Goal: Task Accomplishment & Management: Use online tool/utility

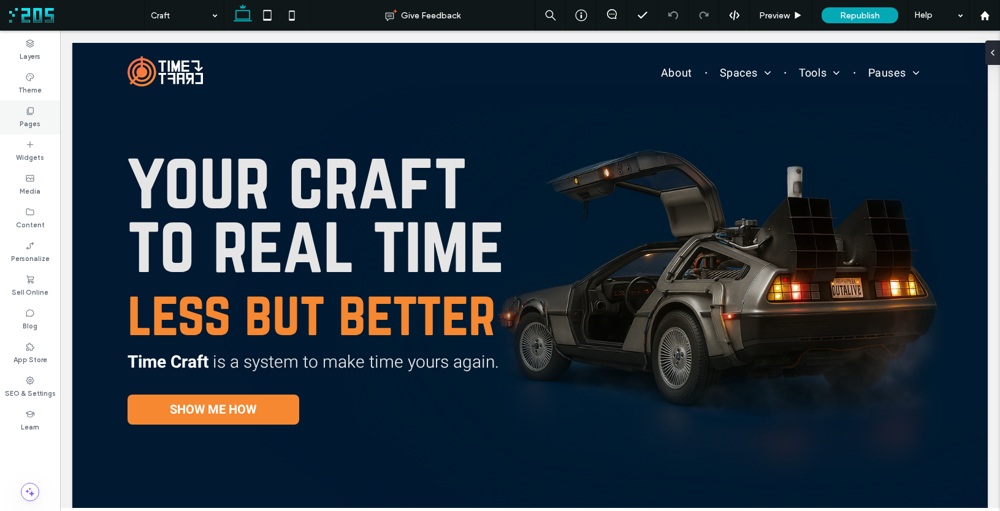
click at [39, 127] on div "Pages" at bounding box center [30, 118] width 60 height 34
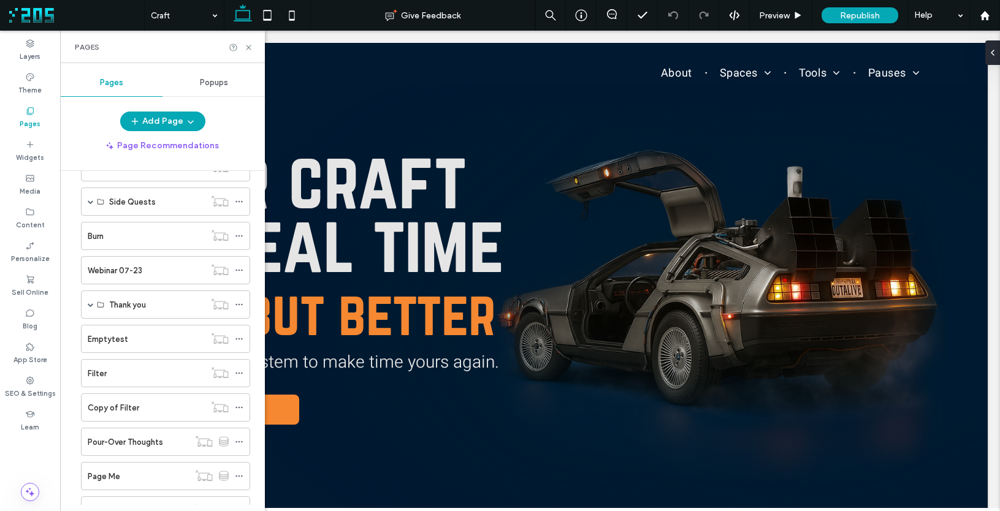
scroll to position [604, 0]
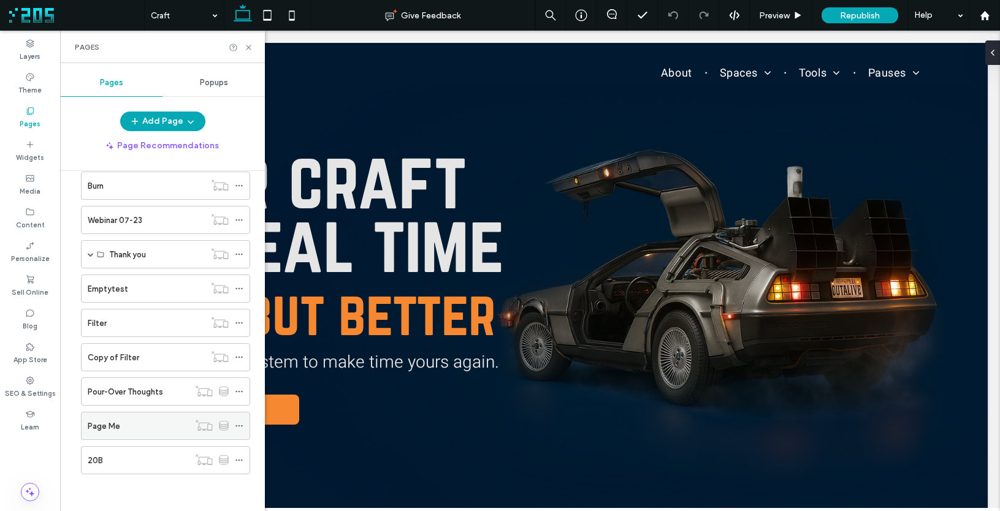
click at [138, 424] on div "Page Me" at bounding box center [138, 426] width 101 height 13
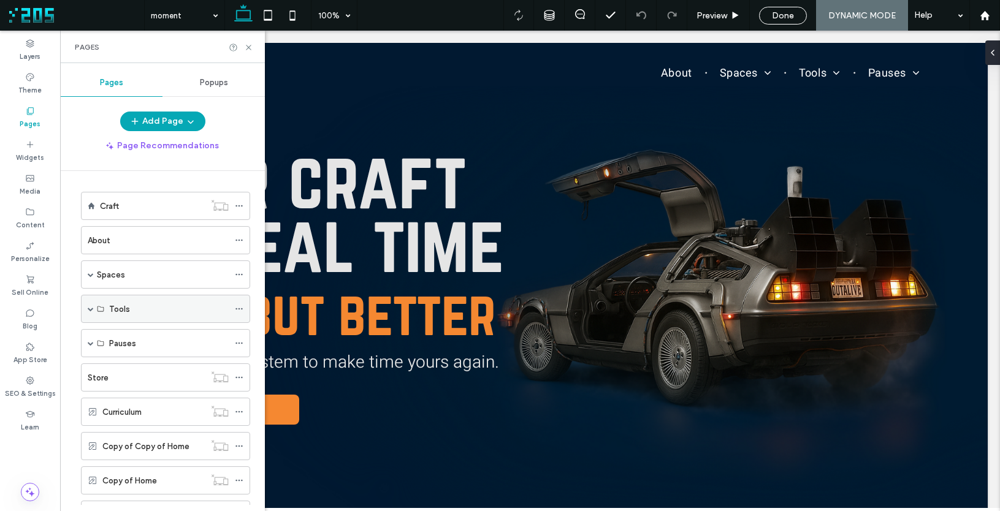
click at [88, 307] on span at bounding box center [91, 309] width 6 height 6
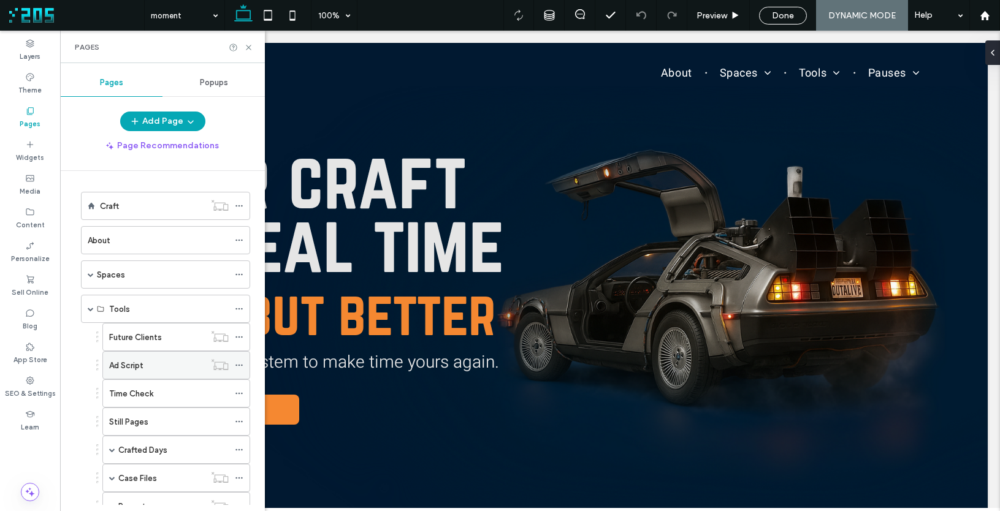
click at [125, 365] on label "Ad Script" at bounding box center [126, 365] width 34 height 21
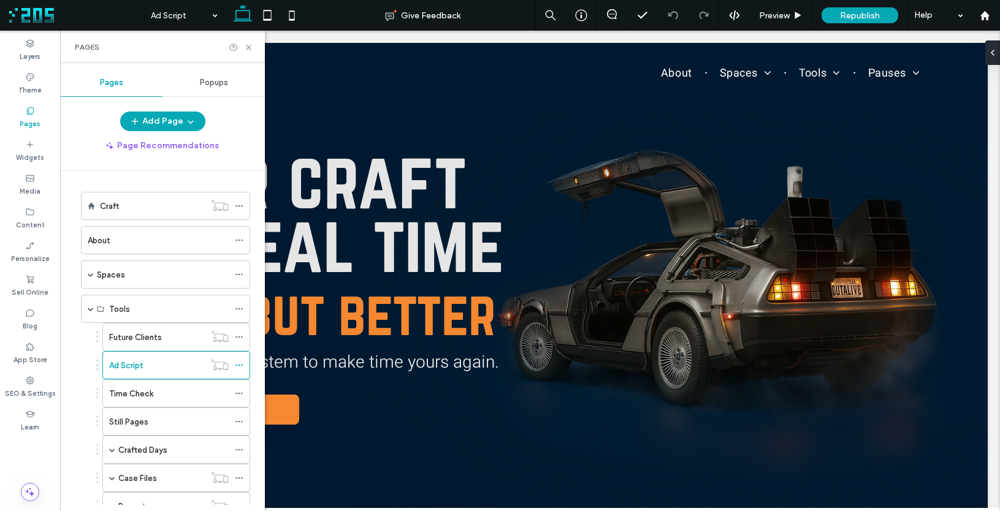
click at [153, 365] on div at bounding box center [500, 255] width 1000 height 511
click at [248, 45] on icon at bounding box center [248, 47] width 9 height 9
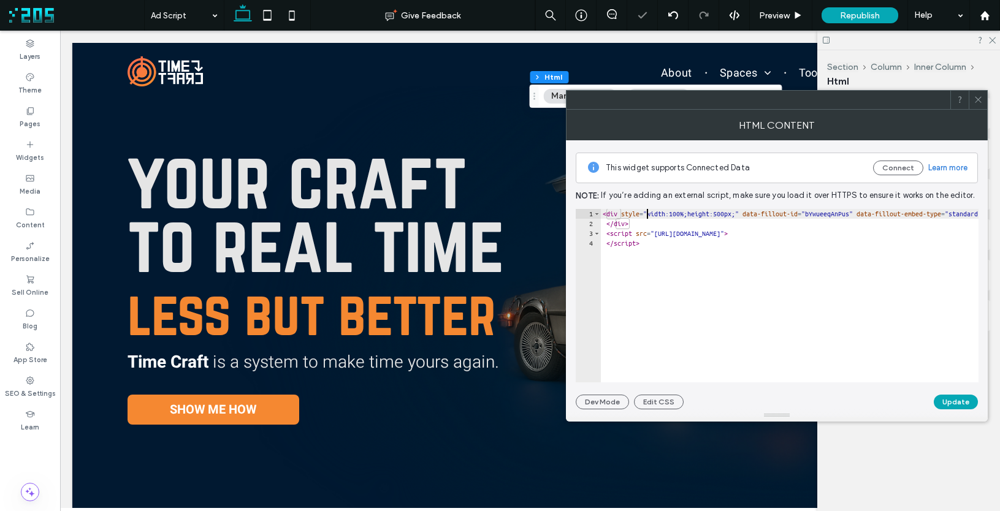
click at [646, 213] on div "< div style = "width:100%;height:500px;" data-fillout-id = "bYwueeqAnPus" data-…" at bounding box center [977, 305] width 755 height 193
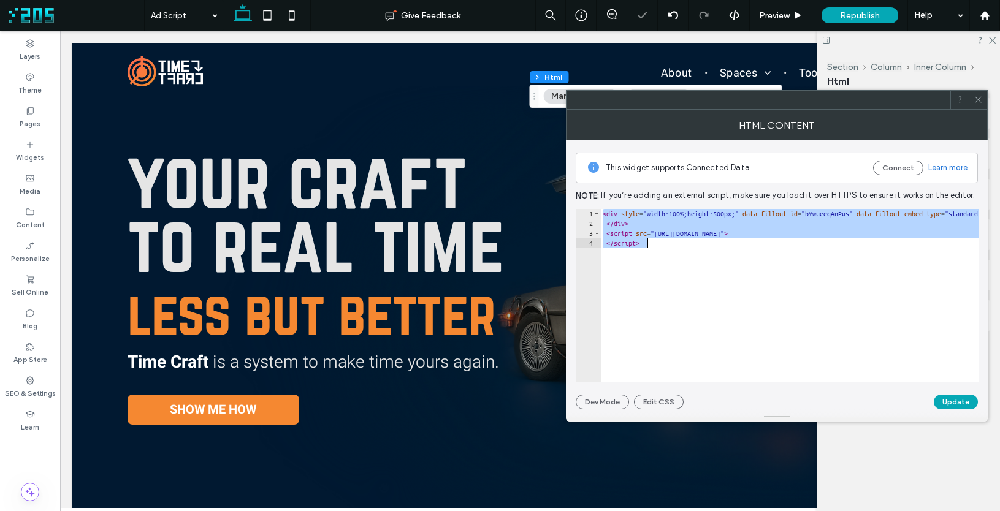
paste textarea "**********"
type textarea "**********"
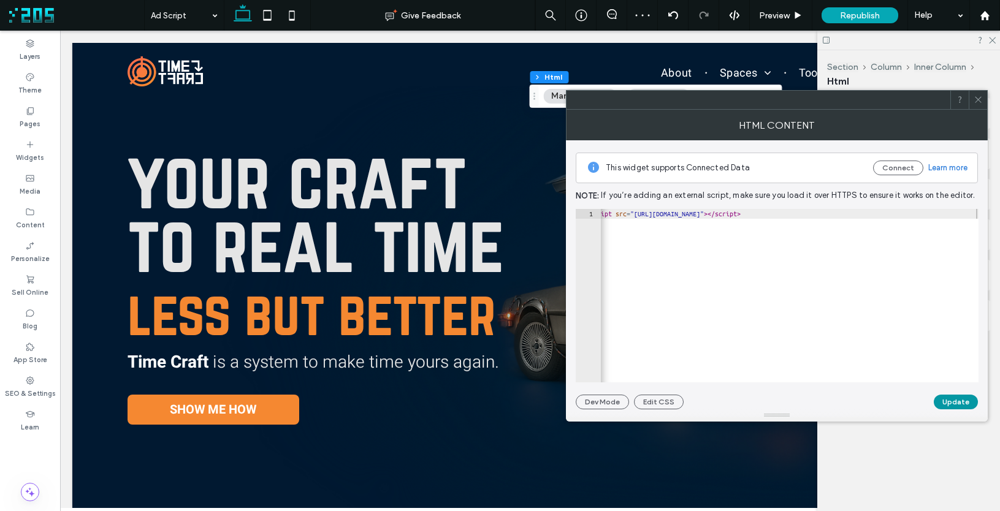
click at [961, 403] on button "Update" at bounding box center [956, 402] width 44 height 15
drag, startPoint x: 977, startPoint y: 98, endPoint x: 949, endPoint y: 73, distance: 37.8
click at [977, 98] on icon at bounding box center [978, 99] width 9 height 9
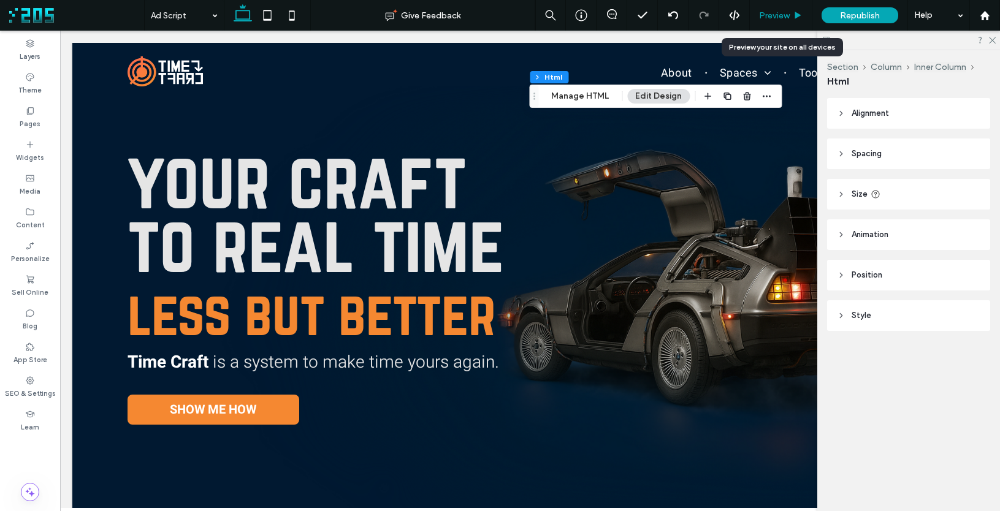
click at [786, 15] on span "Preview" at bounding box center [774, 15] width 31 height 10
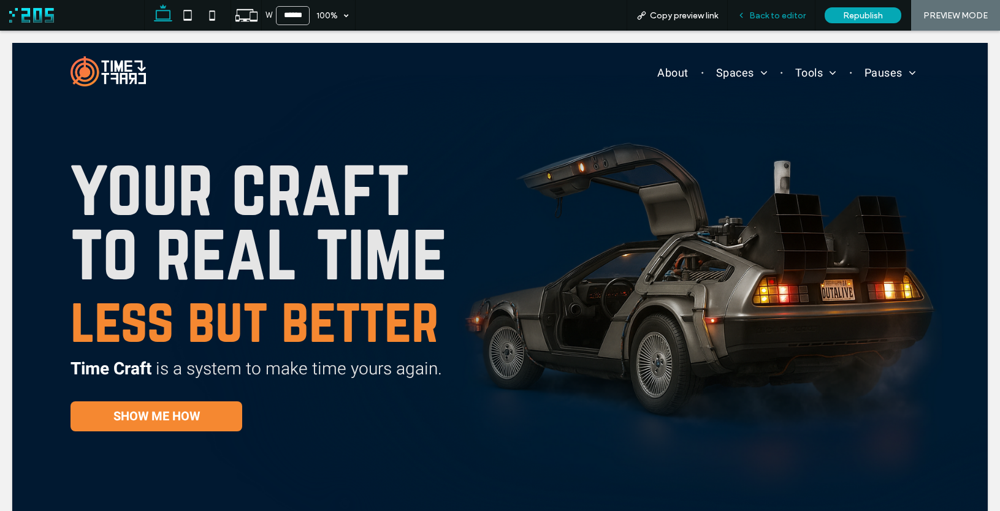
click at [766, 17] on span "Back to editor" at bounding box center [777, 15] width 56 height 10
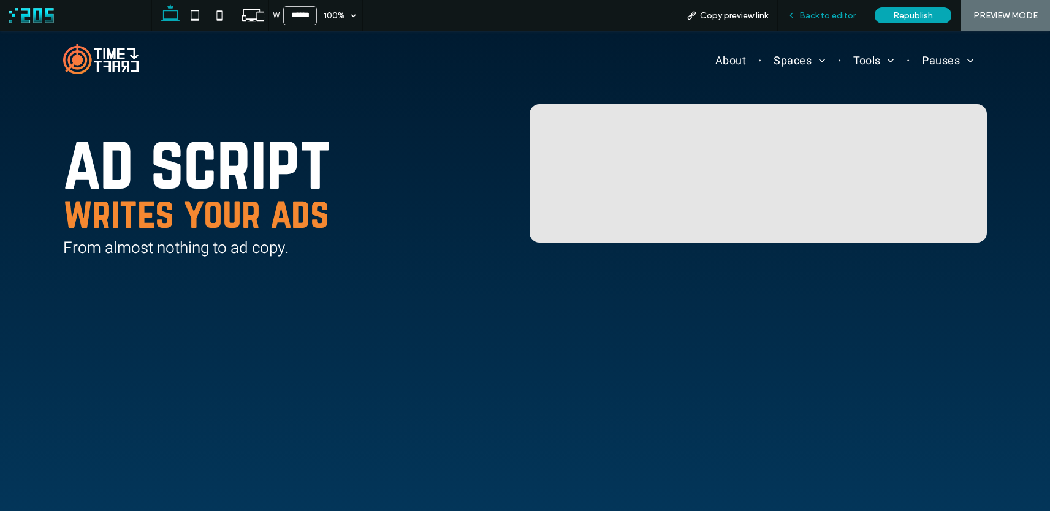
click at [807, 16] on span "Back to editor" at bounding box center [827, 15] width 56 height 10
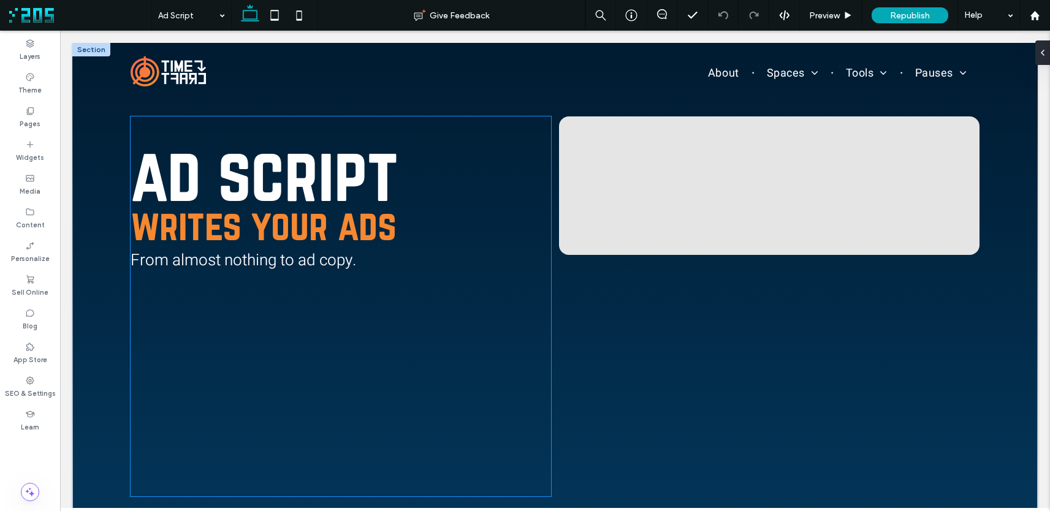
click at [495, 180] on h1 "ad script" at bounding box center [341, 174] width 421 height 54
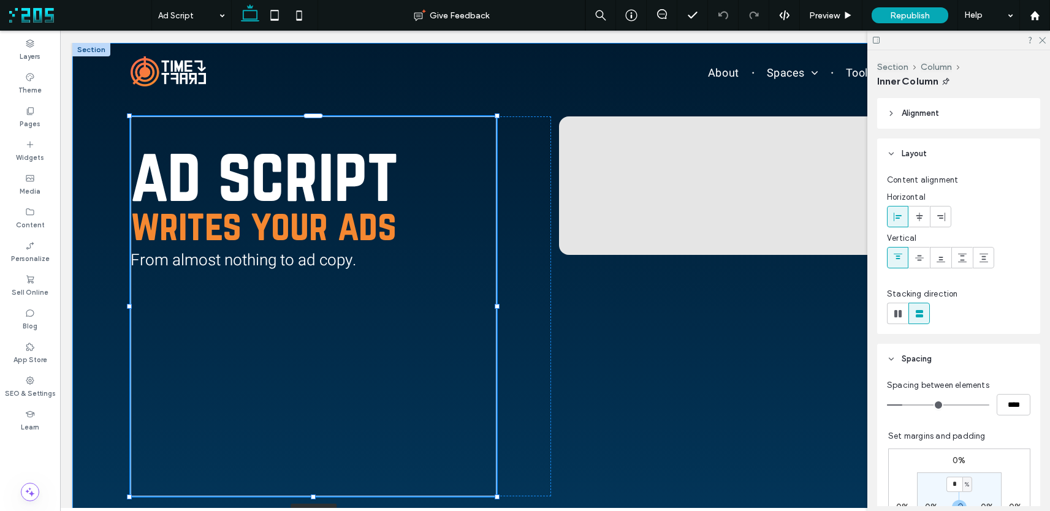
drag, startPoint x: 548, startPoint y: 306, endPoint x: 498, endPoint y: 303, distance: 50.4
click at [498, 303] on div "BUY ME COFFEE ad script writes your ads From almost nothing to ad copy. 88% , 6…" at bounding box center [555, 306] width 966 height 527
type input "**"
type input "****"
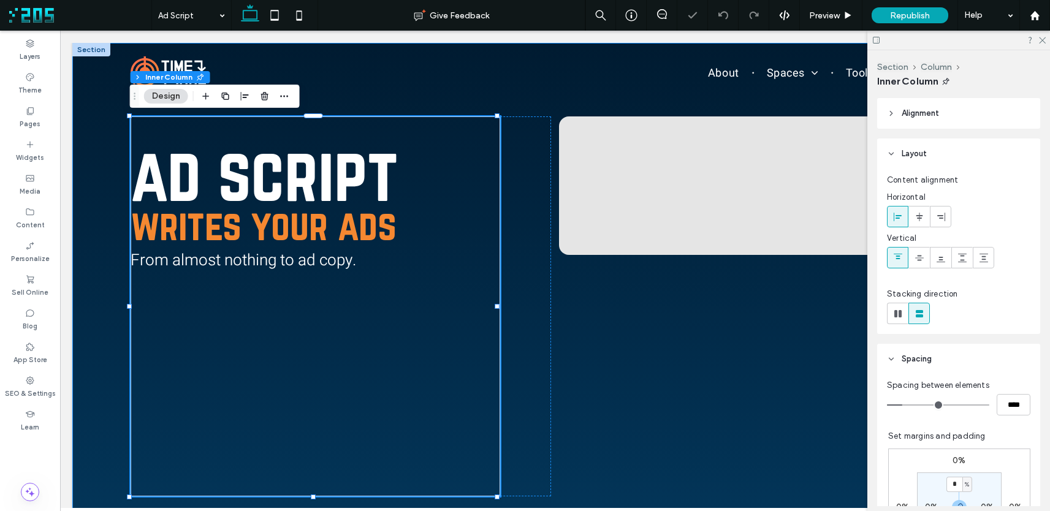
click at [524, 310] on div "BUY ME COFFEE ad script writes your ads From almost nothing to ad copy. 88% , 6…" at bounding box center [341, 306] width 421 height 380
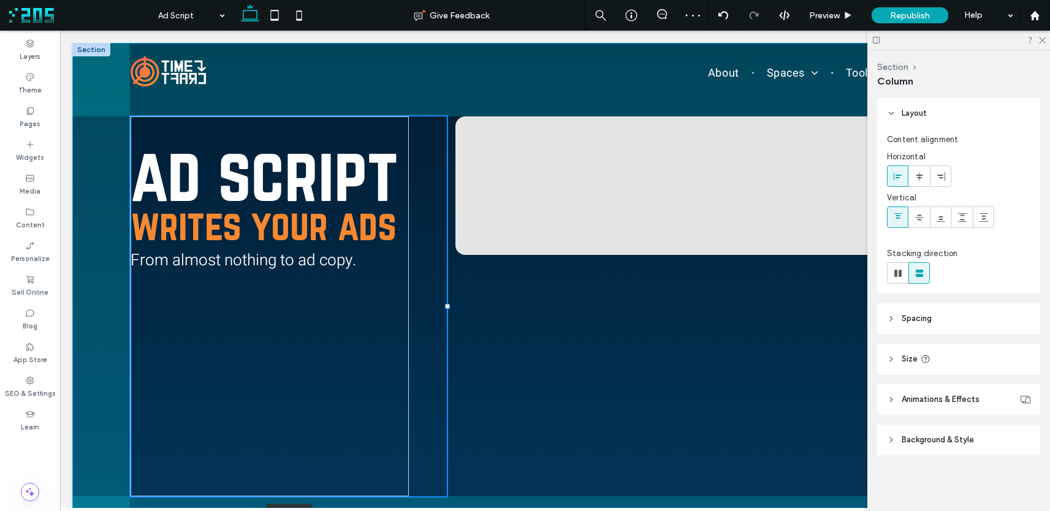
drag, startPoint x: 546, startPoint y: 306, endPoint x: 446, endPoint y: 300, distance: 100.1
click at [131, 117] on div at bounding box center [130, 116] width 1 height 1
type input "**"
type input "*****"
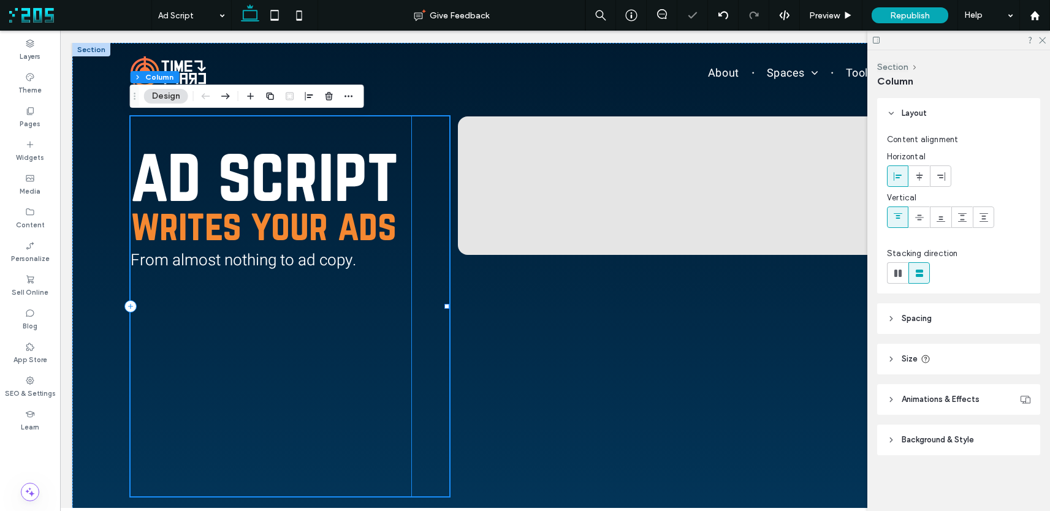
drag, startPoint x: 396, startPoint y: 305, endPoint x: 403, endPoint y: 310, distance: 8.8
click at [396, 305] on div "ad script writes your ads From almost nothing to ad copy." at bounding box center [271, 321] width 281 height 349
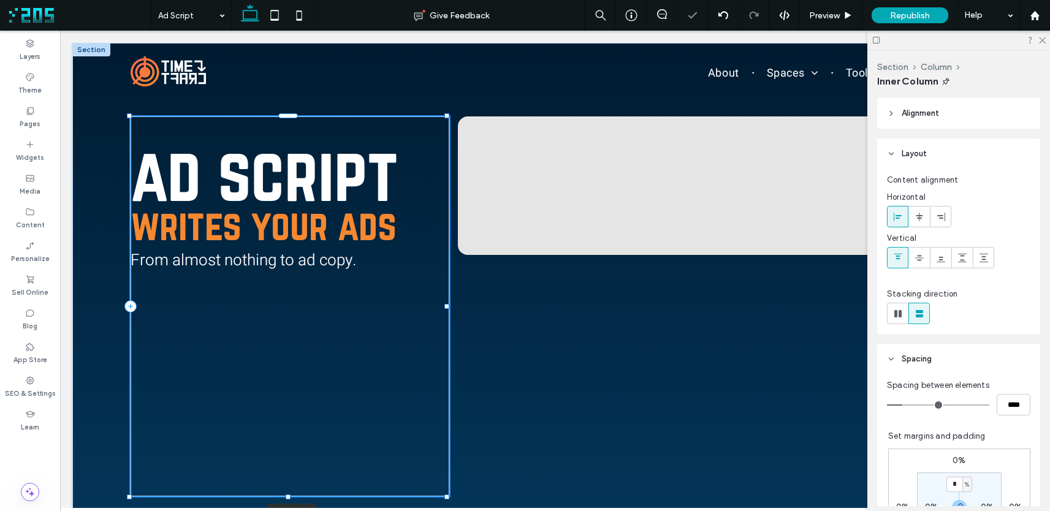
drag, startPoint x: 408, startPoint y: 304, endPoint x: 452, endPoint y: 300, distance: 44.3
click at [452, 300] on div "BUY ME COFFEE ad script writes your ads From almost nothing to ad copy. 102% , …" at bounding box center [555, 306] width 966 height 527
type input "***"
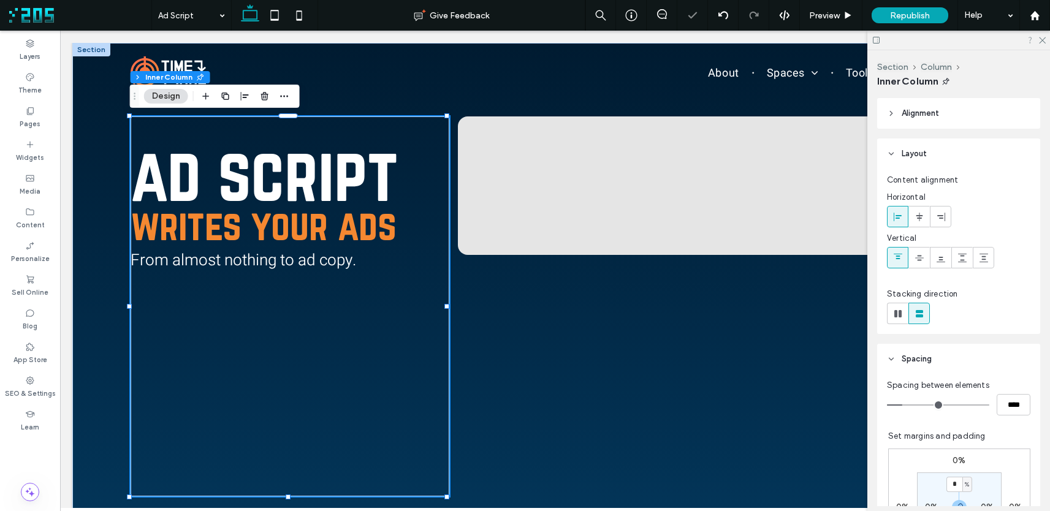
click at [999, 39] on icon at bounding box center [1042, 40] width 8 height 8
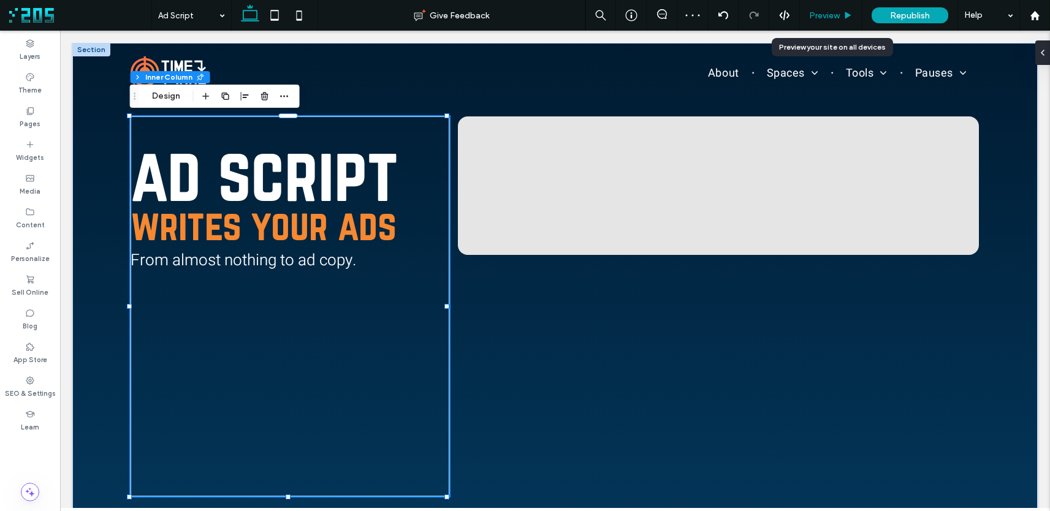
click at [852, 20] on div "Preview" at bounding box center [831, 15] width 63 height 31
click at [831, 15] on span "Preview" at bounding box center [824, 15] width 31 height 10
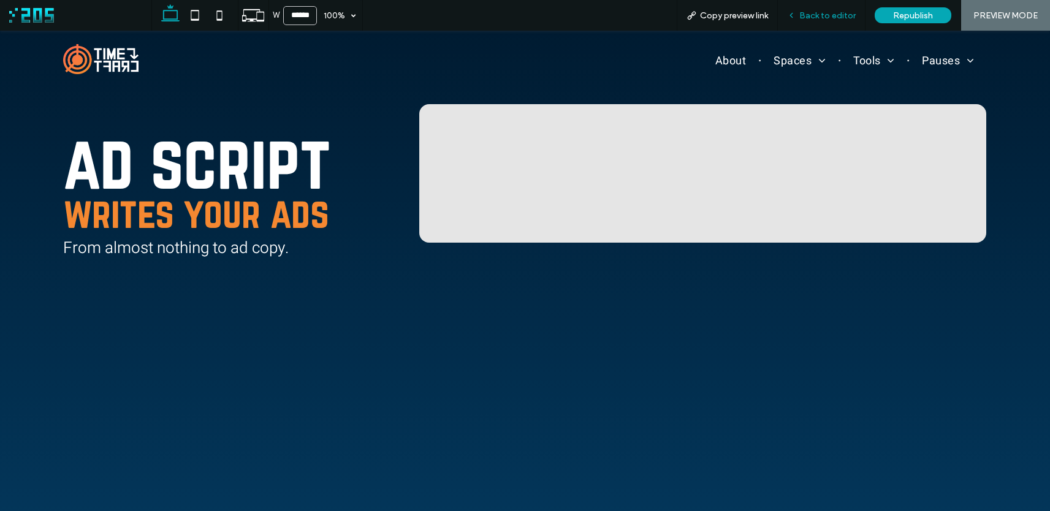
click at [806, 10] on span "Back to editor" at bounding box center [827, 15] width 56 height 10
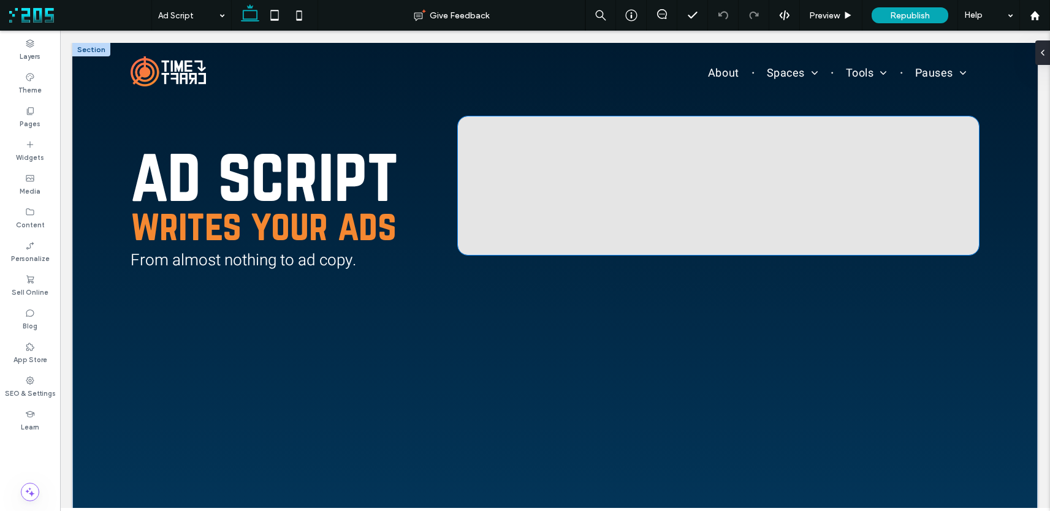
click at [669, 132] on div at bounding box center [718, 185] width 521 height 139
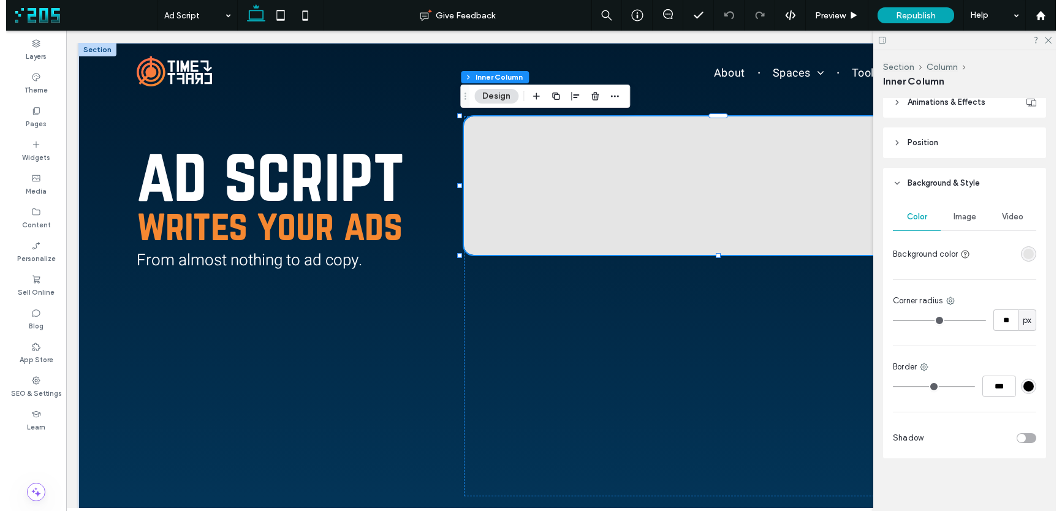
scroll to position [680, 0]
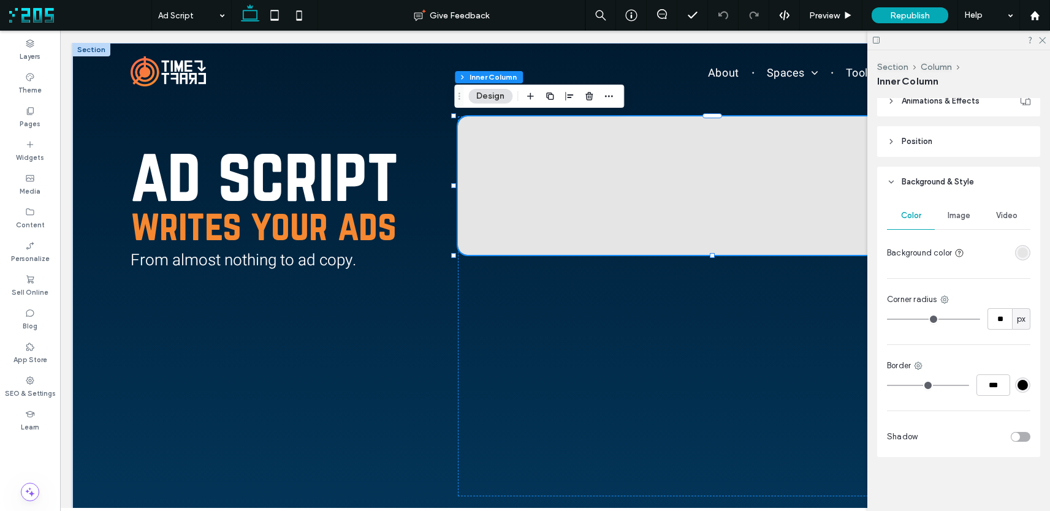
click at [1018, 252] on div "rgba(229, 229, 229, 1)" at bounding box center [1023, 253] width 10 height 10
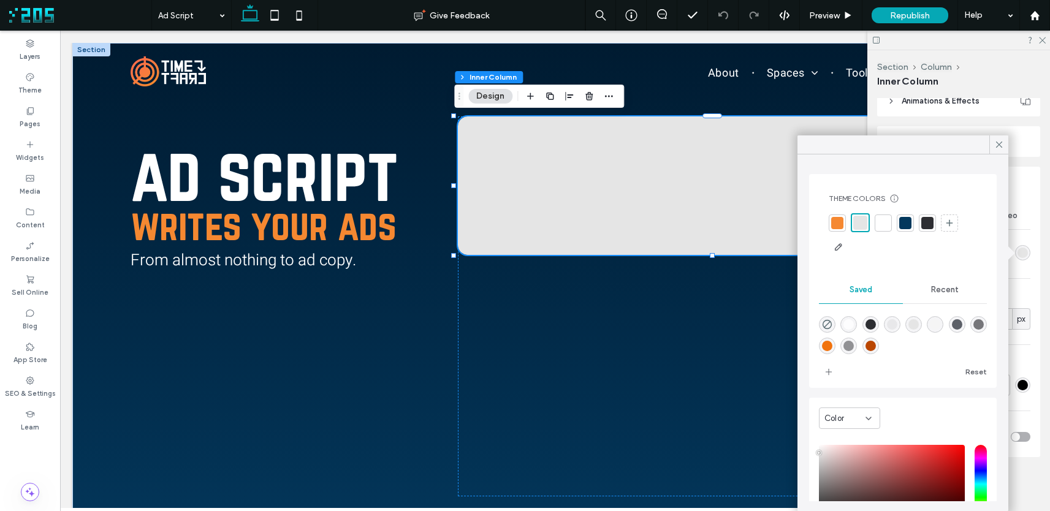
click at [938, 289] on span "Recent" at bounding box center [945, 290] width 28 height 10
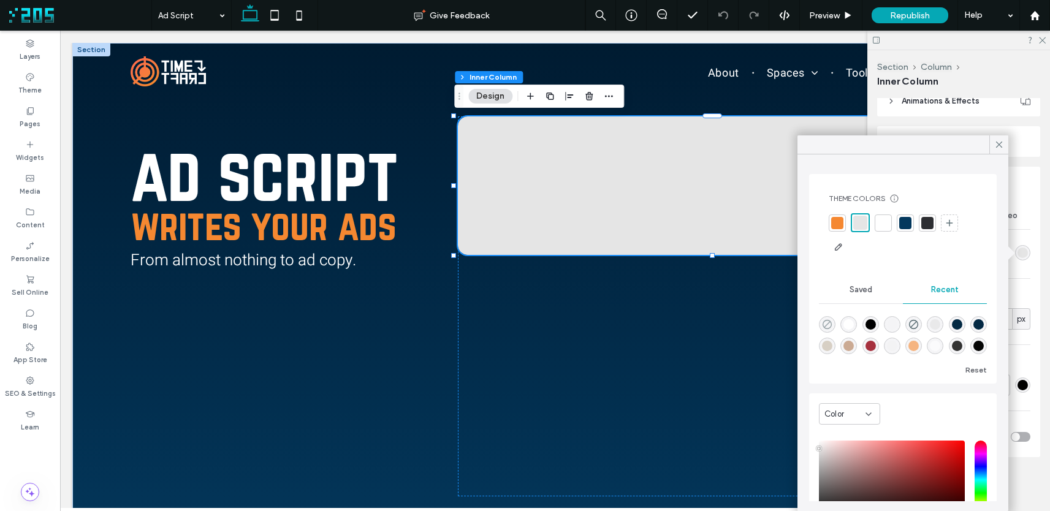
click at [825, 322] on icon "rgba(0, 0, 0, 0)" at bounding box center [827, 324] width 10 height 10
type input "*******"
type input "*"
type input "**"
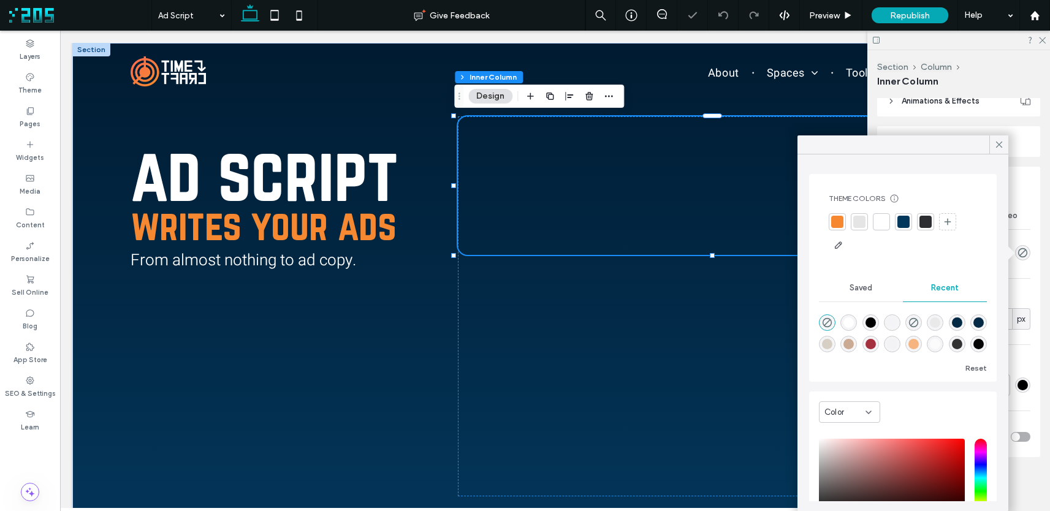
drag, startPoint x: 996, startPoint y: 142, endPoint x: 1042, endPoint y: 34, distance: 117.9
click at [996, 141] on icon at bounding box center [999, 144] width 11 height 11
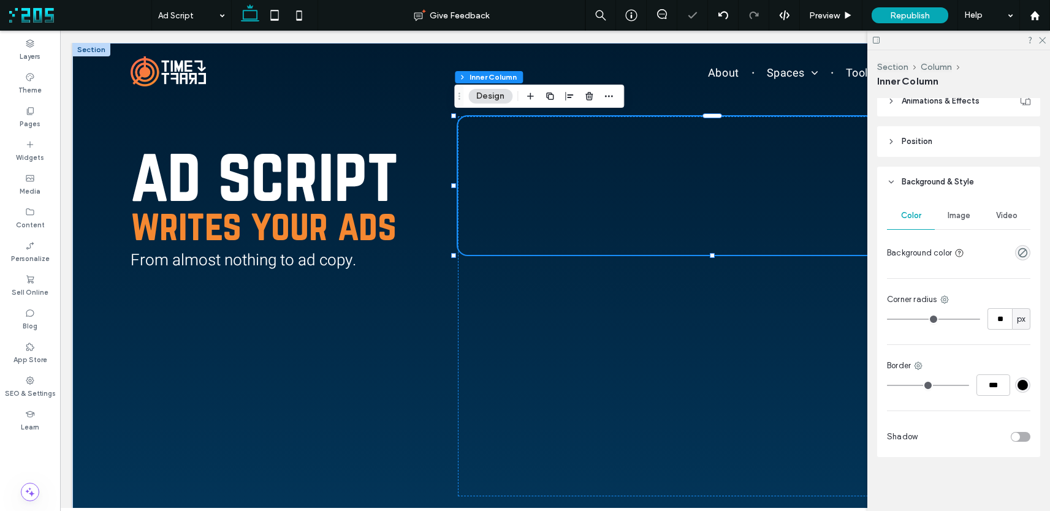
drag, startPoint x: 1042, startPoint y: 40, endPoint x: 1005, endPoint y: 33, distance: 37.4
click at [1042, 40] on use at bounding box center [1042, 40] width 7 height 7
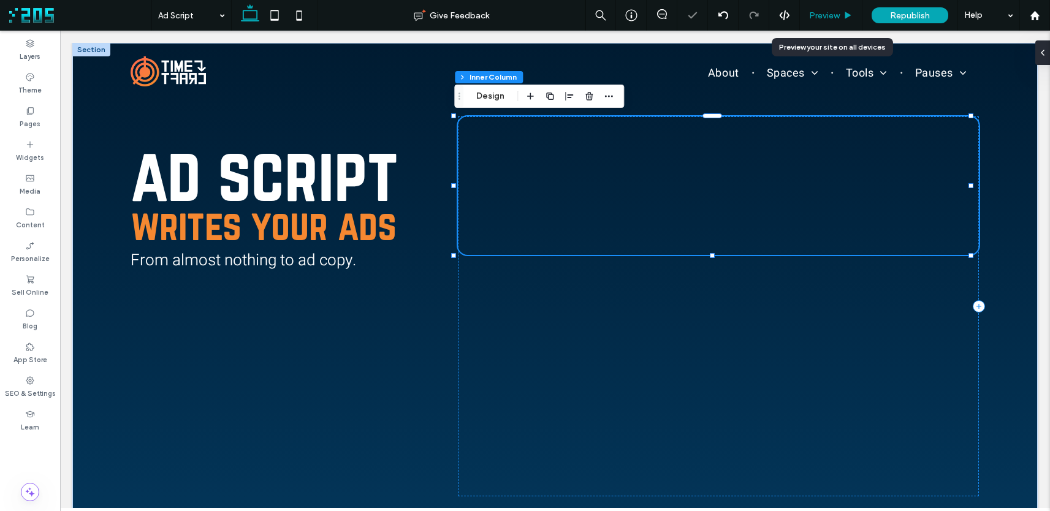
click at [845, 17] on use at bounding box center [848, 15] width 6 height 7
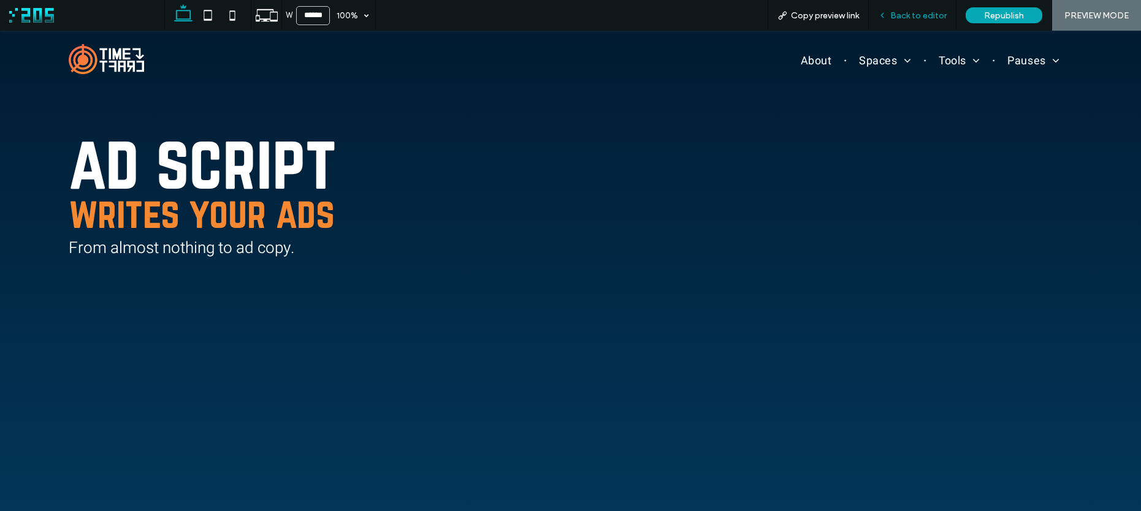
drag, startPoint x: 900, startPoint y: 19, endPoint x: 474, endPoint y: 132, distance: 440.8
click at [900, 19] on span "Back to editor" at bounding box center [918, 15] width 56 height 10
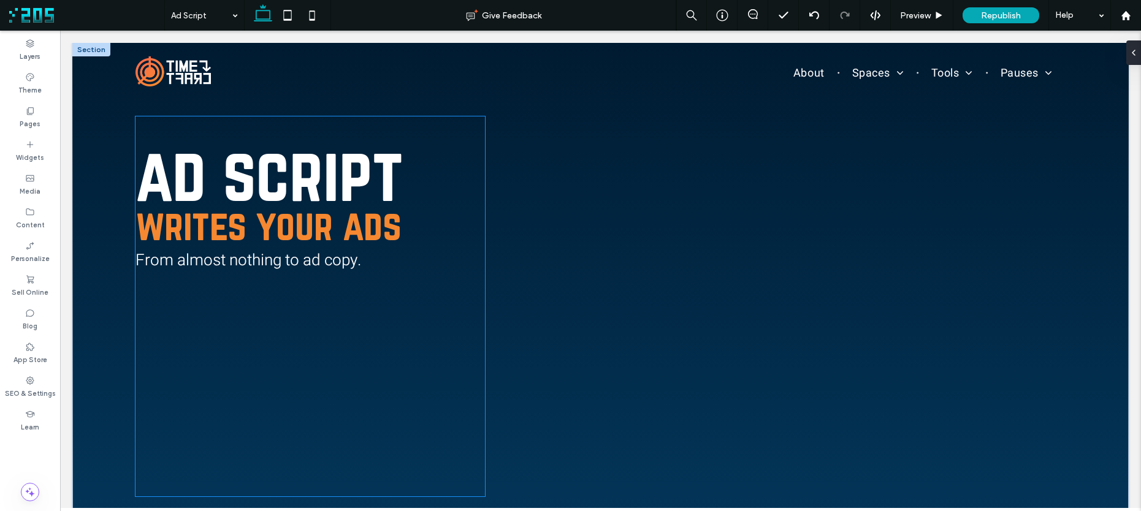
click at [471, 188] on h1 "ad script" at bounding box center [309, 174] width 349 height 54
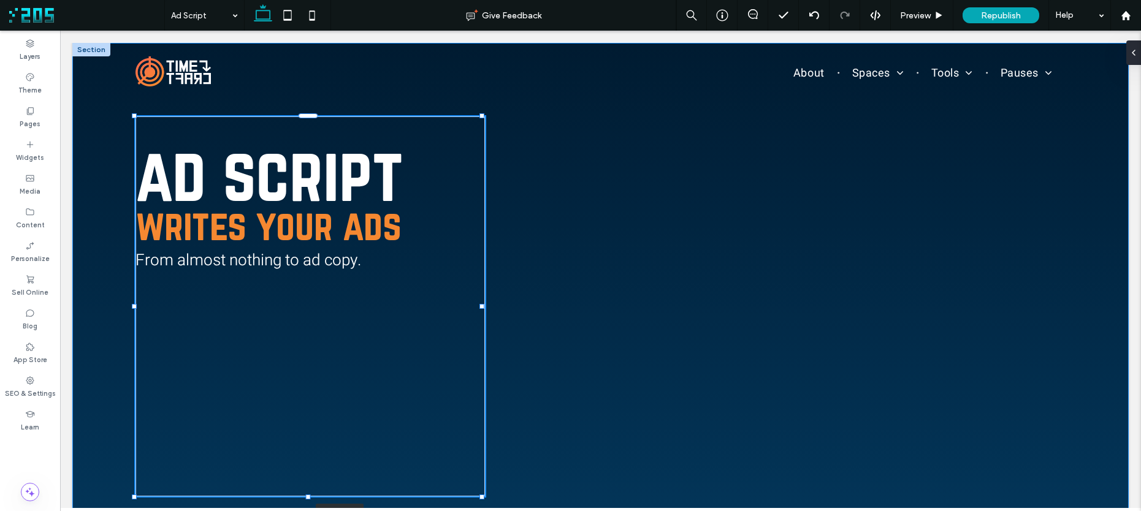
drag, startPoint x: 482, startPoint y: 306, endPoint x: 508, endPoint y: 303, distance: 25.9
click at [543, 305] on div "BUY ME COFFEE ad script writes your ads From almost nothing to ad copy. 118% , …" at bounding box center [600, 306] width 1056 height 527
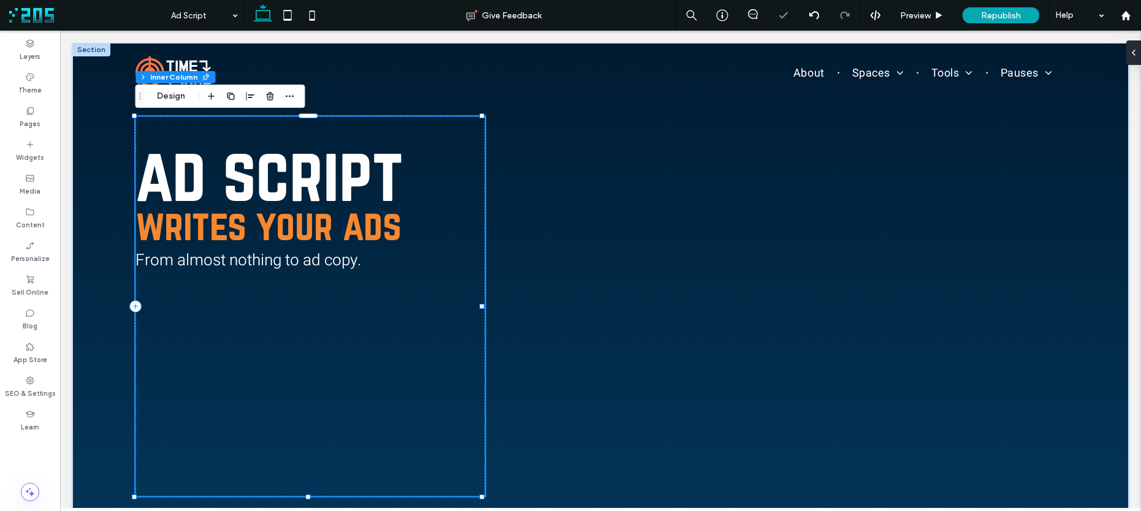
click at [471, 299] on div "ad script writes your ads From almost nothing to ad copy." at bounding box center [309, 321] width 349 height 349
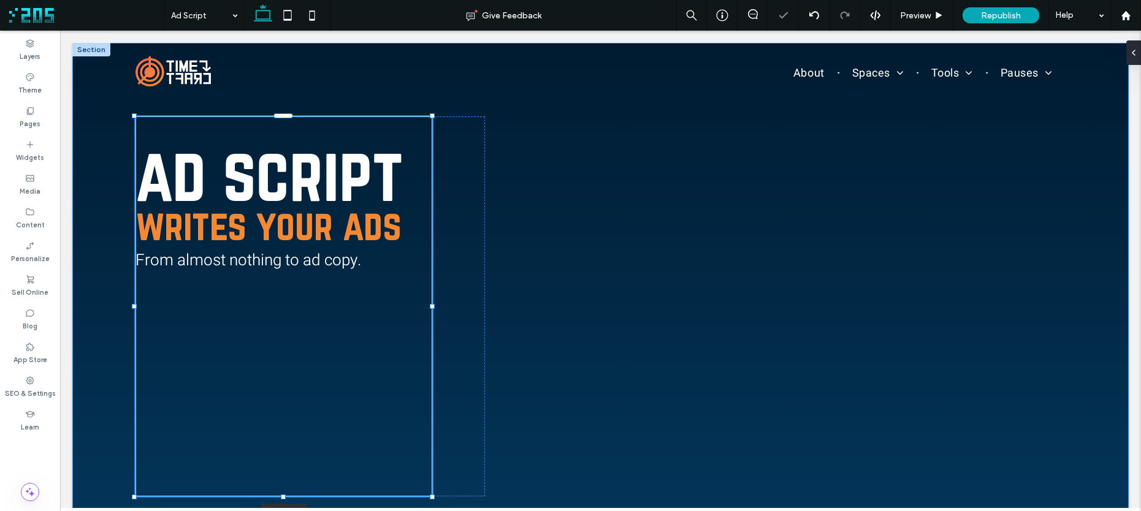
drag, startPoint x: 479, startPoint y: 306, endPoint x: 450, endPoint y: 307, distance: 29.4
click at [430, 304] on div at bounding box center [432, 306] width 5 height 5
type input "**"
type input "****"
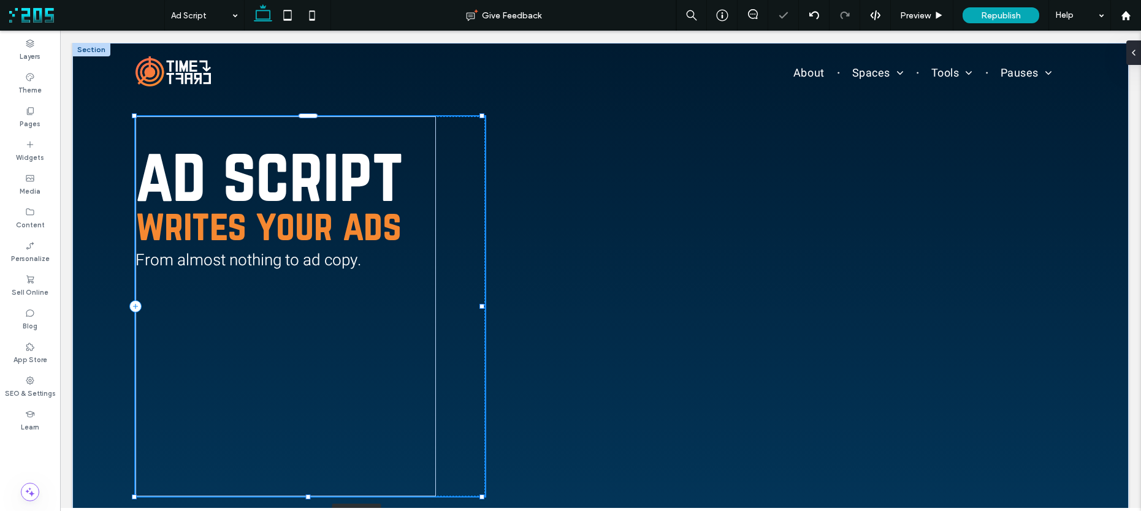
drag, startPoint x: 485, startPoint y: 305, endPoint x: 516, endPoint y: 307, distance: 31.3
click at [567, 305] on div "BUY ME COFFEE ad script writes your ads From almost nothing to ad copy. 128% , …" at bounding box center [600, 306] width 1056 height 527
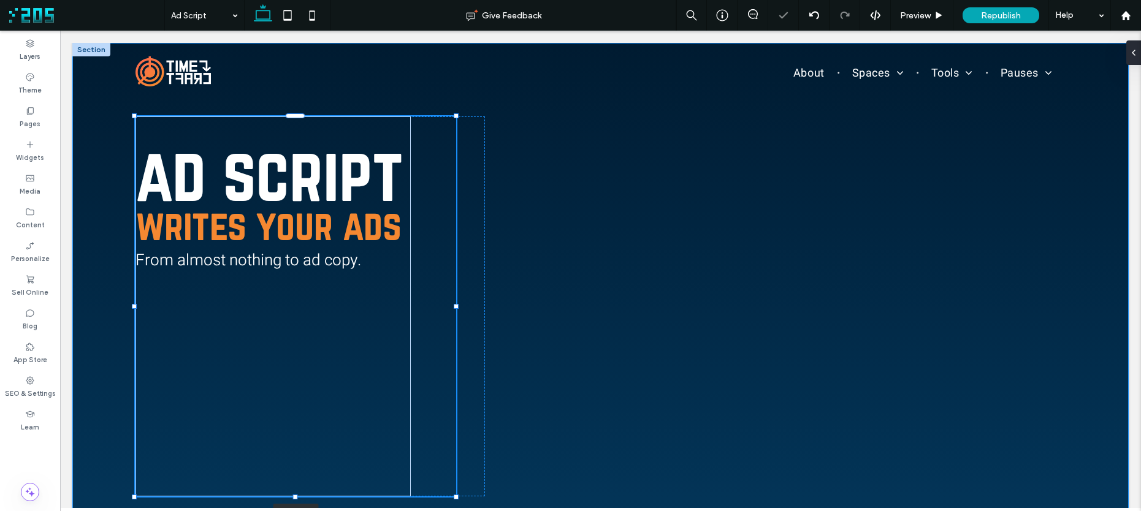
drag, startPoint x: 483, startPoint y: 307, endPoint x: 457, endPoint y: 307, distance: 26.4
click at [456, 307] on div at bounding box center [456, 306] width 5 height 5
type input "**"
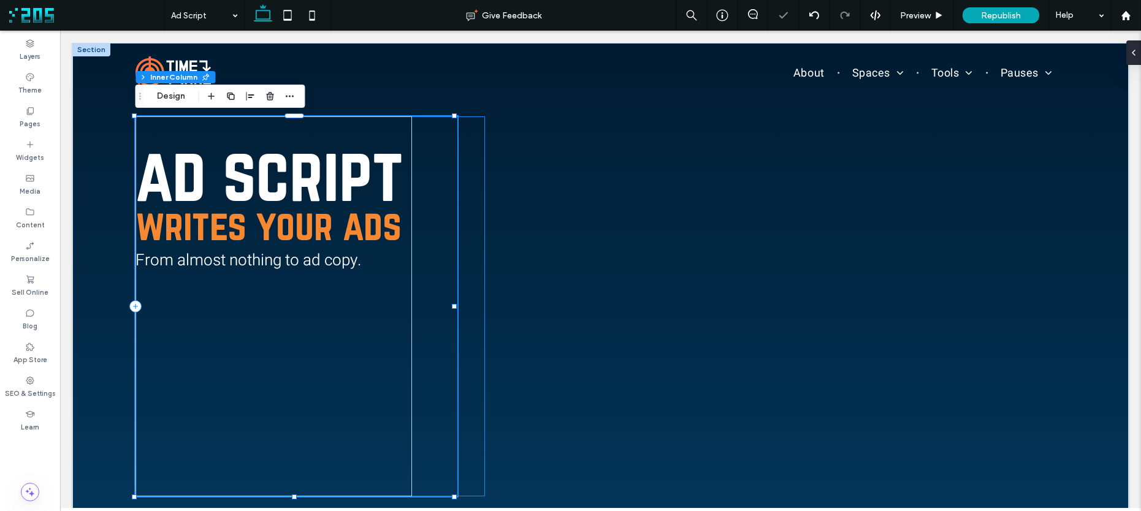
click at [471, 309] on div "BUY ME COFFEE ad script writes your ads From almost nothing to ad copy. 92% , 6…" at bounding box center [309, 306] width 349 height 380
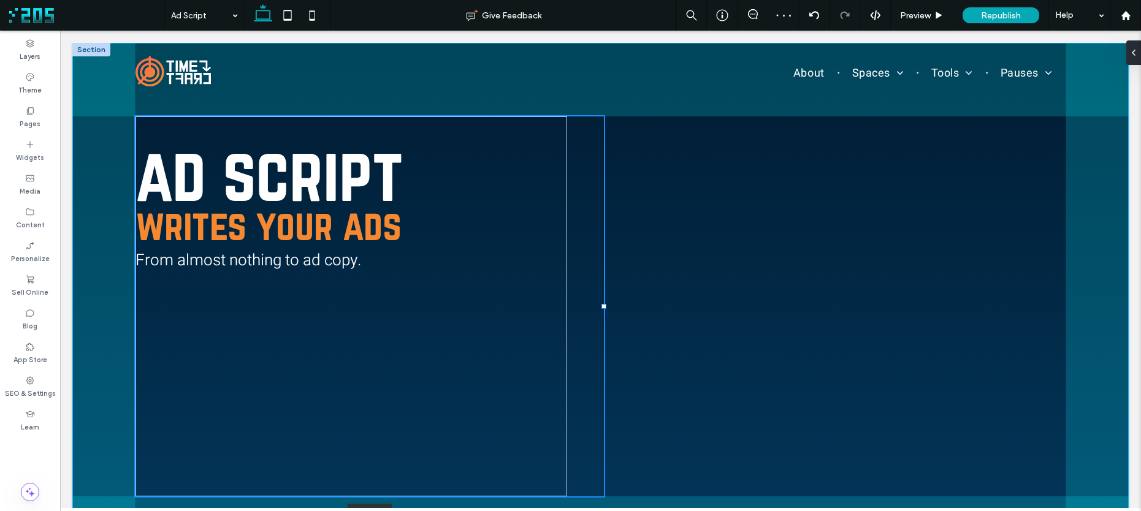
drag, startPoint x: 490, startPoint y: 306, endPoint x: 604, endPoint y: 306, distance: 114.0
click at [604, 306] on div at bounding box center [603, 306] width 5 height 5
type input "**"
type input "*****"
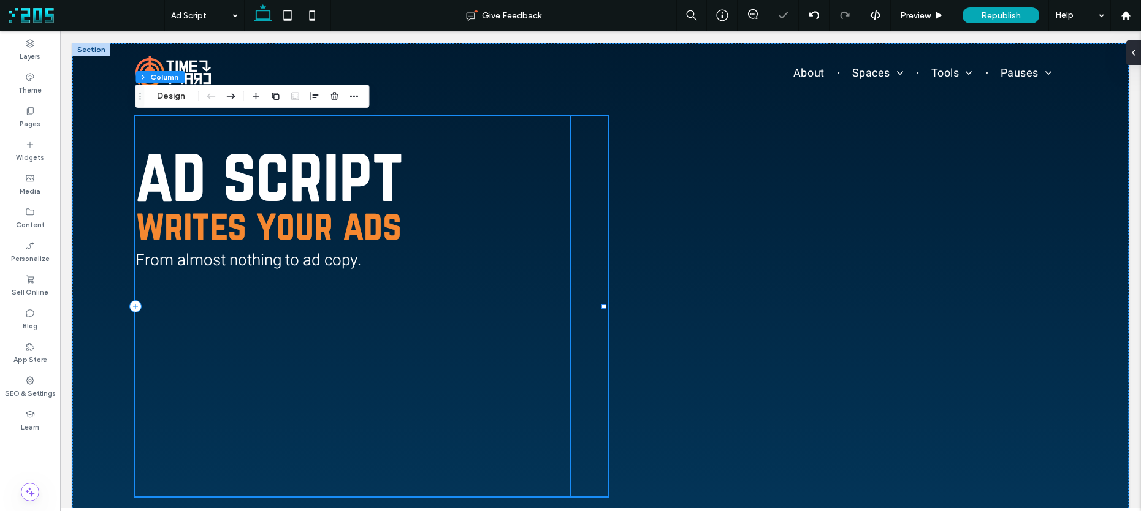
click at [523, 298] on div "BUY ME COFFEE ad script writes your ads From almost nothing to ad copy." at bounding box center [352, 306] width 435 height 380
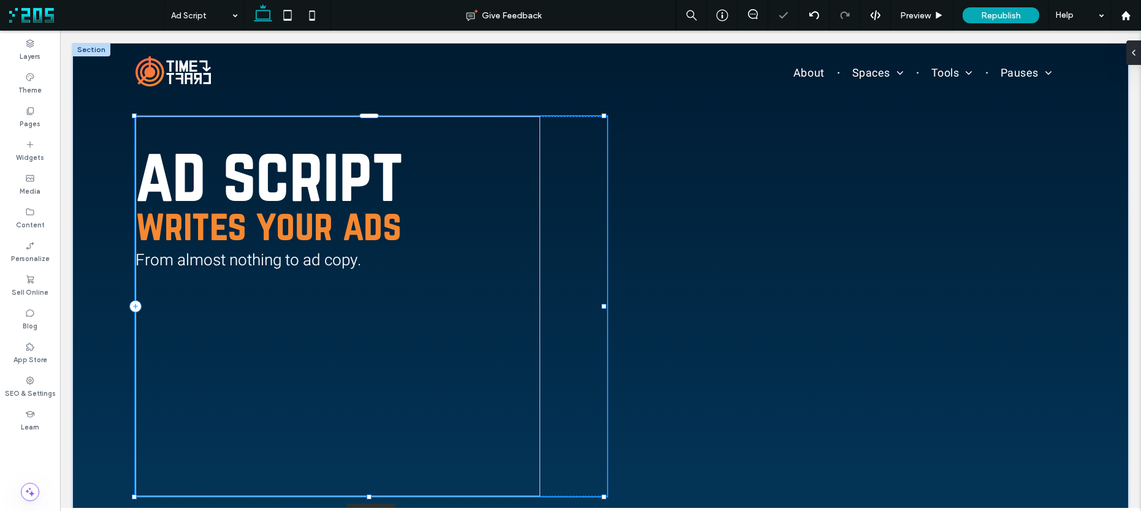
drag, startPoint x: 566, startPoint y: 307, endPoint x: 606, endPoint y: 305, distance: 40.5
click at [606, 305] on div "BUY ME COFFEE ad script writes your ads From almost nothing to ad copy. 101% , …" at bounding box center [600, 306] width 1056 height 527
type input "***"
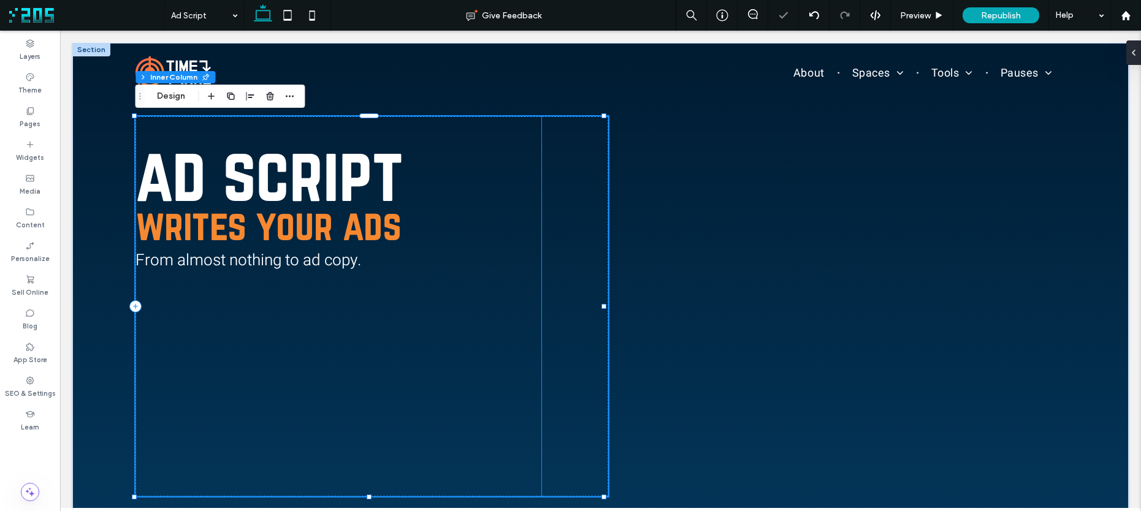
click at [520, 305] on div "ad script writes your ads From almost nothing to ad copy." at bounding box center [337, 321] width 405 height 349
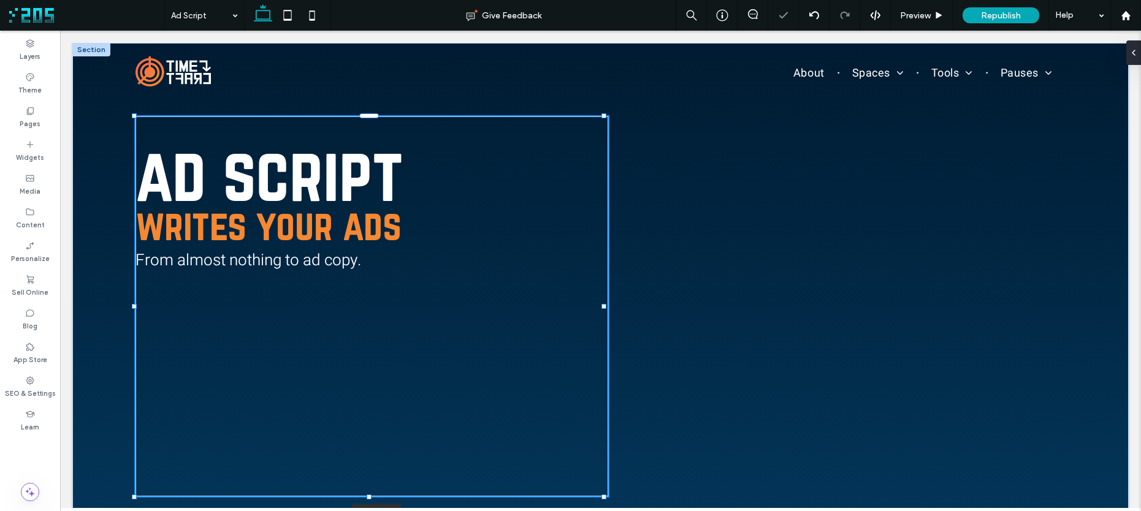
drag, startPoint x: 541, startPoint y: 306, endPoint x: 619, endPoint y: 304, distance: 78.5
click at [619, 304] on div "BUY ME COFFEE ad script writes your ads From almost nothing to ad copy. 103% , …" at bounding box center [600, 306] width 1056 height 527
type input "***"
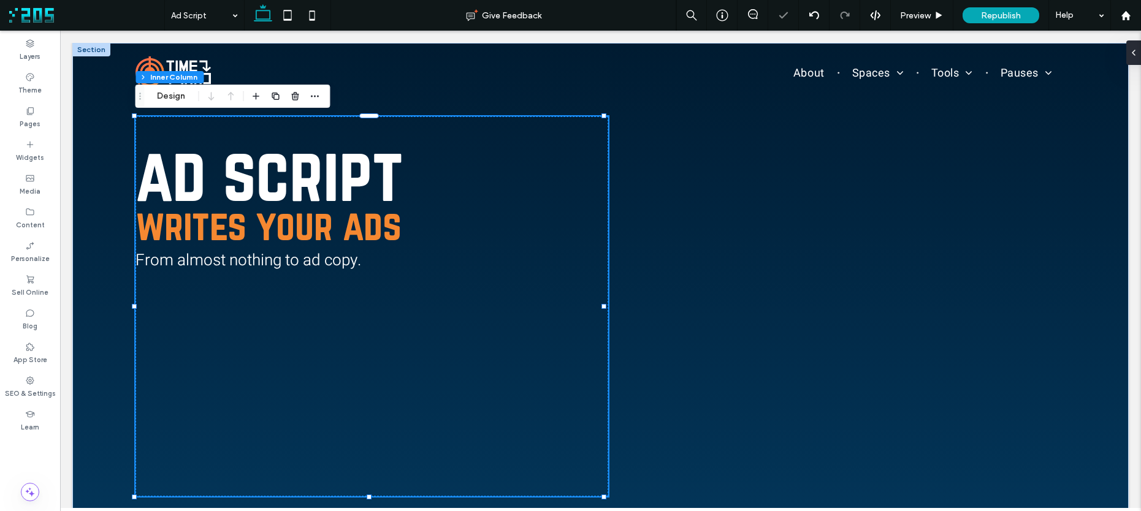
click at [501, 195] on h1 "ad script" at bounding box center [365, 174] width 460 height 54
click at [474, 181] on h1 "ad script" at bounding box center [365, 174] width 460 height 54
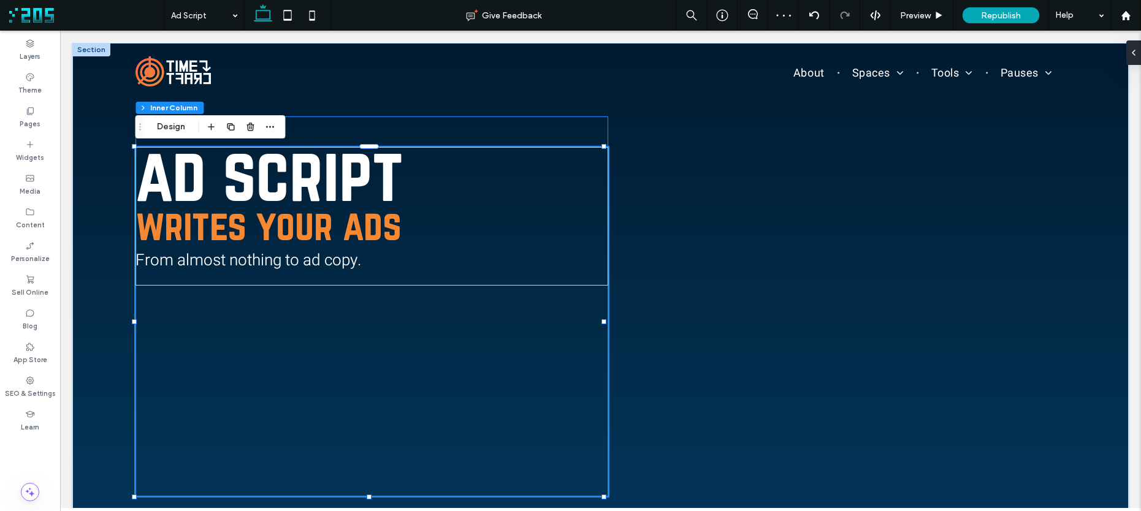
click at [459, 131] on div "ad script writes your ads From almost nothing to ad copy." at bounding box center [371, 306] width 472 height 380
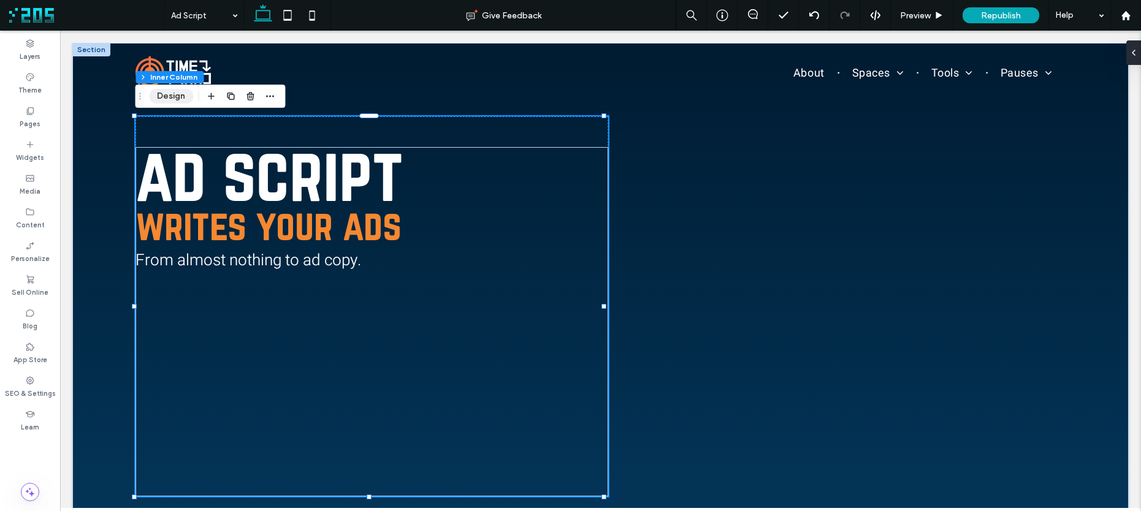
click at [168, 91] on button "Design" at bounding box center [171, 96] width 44 height 15
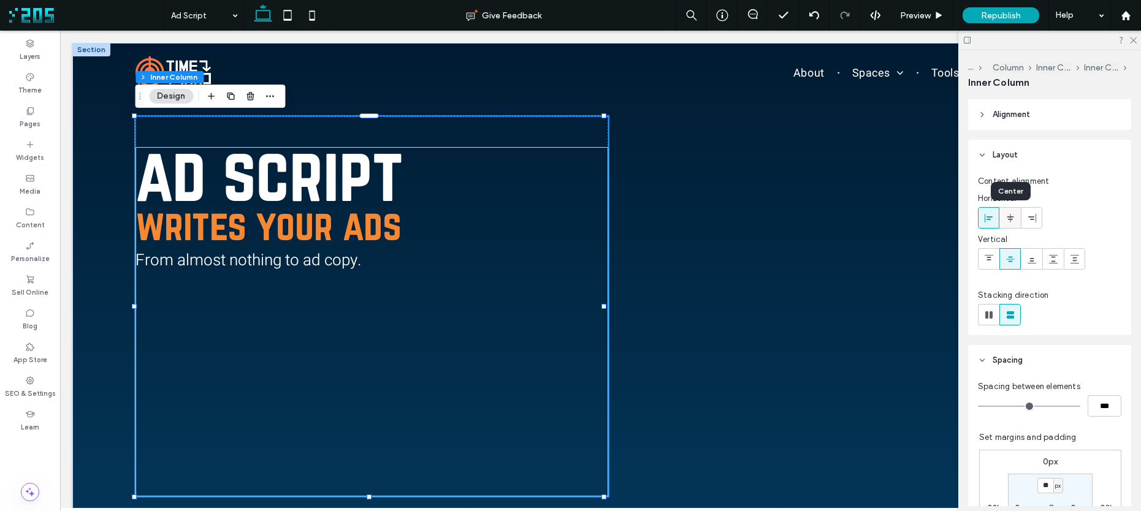
click at [1009, 221] on icon at bounding box center [1010, 218] width 10 height 10
click at [990, 219] on use at bounding box center [989, 217] width 8 height 9
click at [463, 143] on div "ad script writes your ads From almost nothing to ad copy." at bounding box center [371, 306] width 472 height 380
click at [934, 16] on div "Preview" at bounding box center [922, 15] width 62 height 10
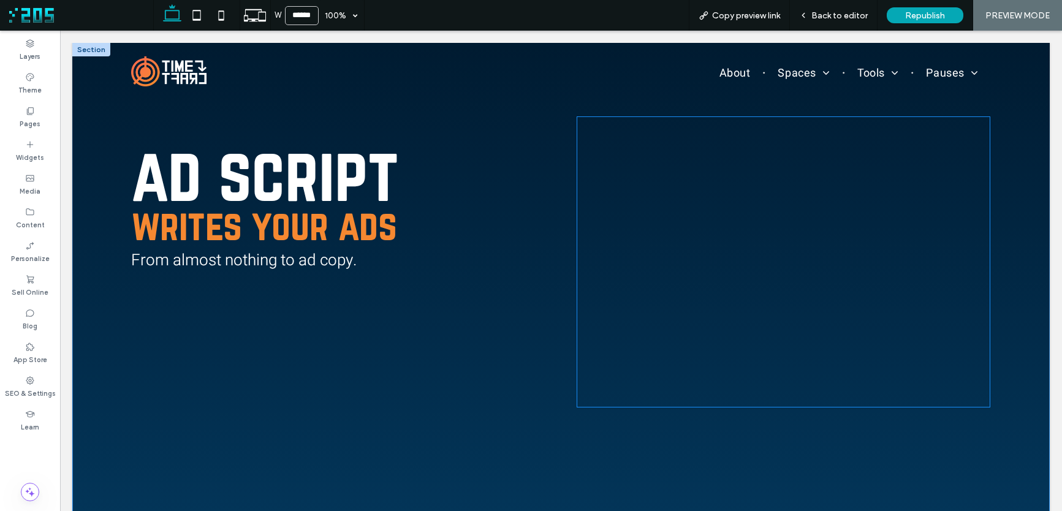
scroll to position [1, 0]
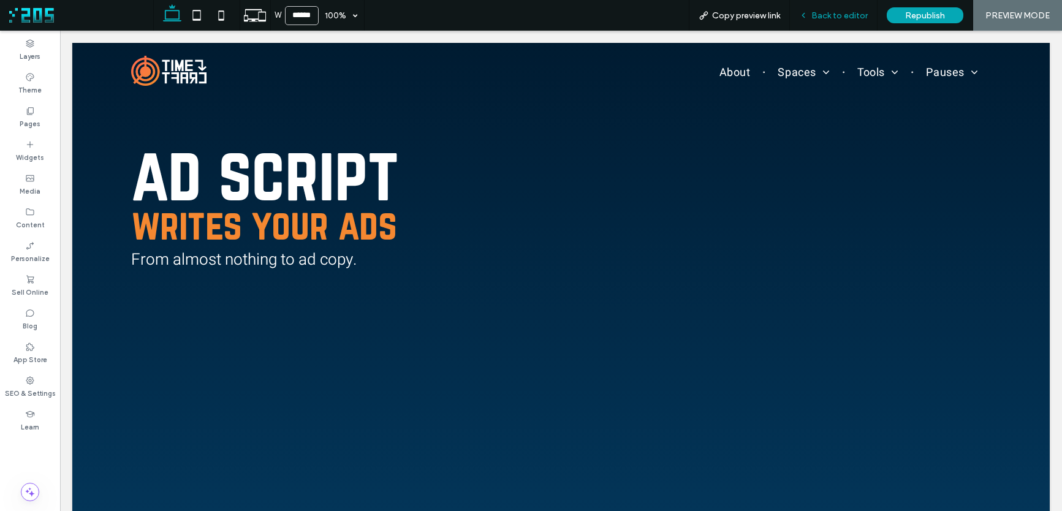
click at [827, 16] on span "Back to editor" at bounding box center [840, 15] width 56 height 10
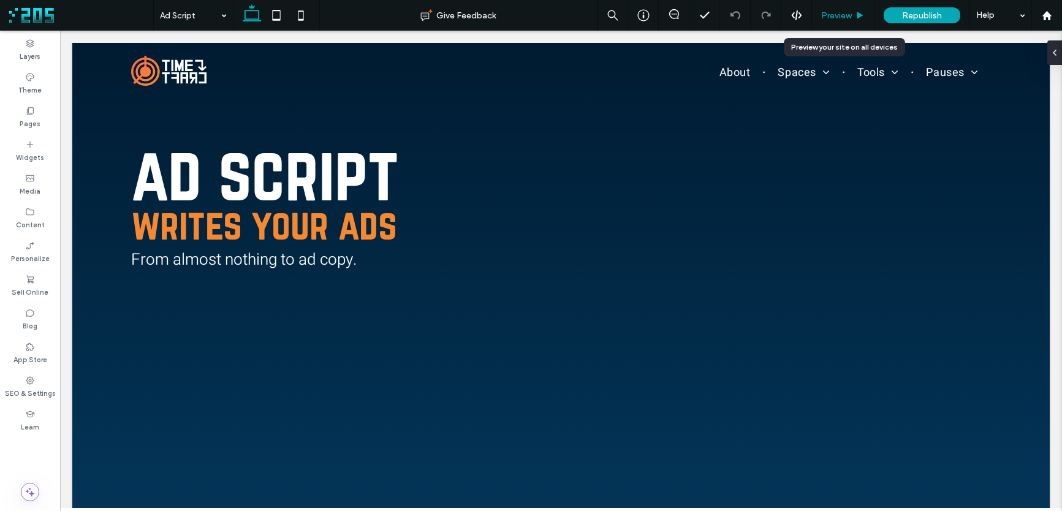
click at [845, 16] on span "Preview" at bounding box center [837, 15] width 31 height 10
